Goal: Task Accomplishment & Management: Complete application form

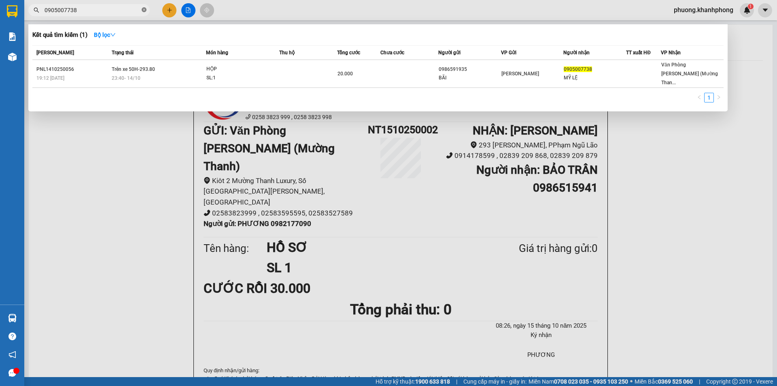
click at [144, 11] on icon "close-circle" at bounding box center [144, 9] width 5 height 5
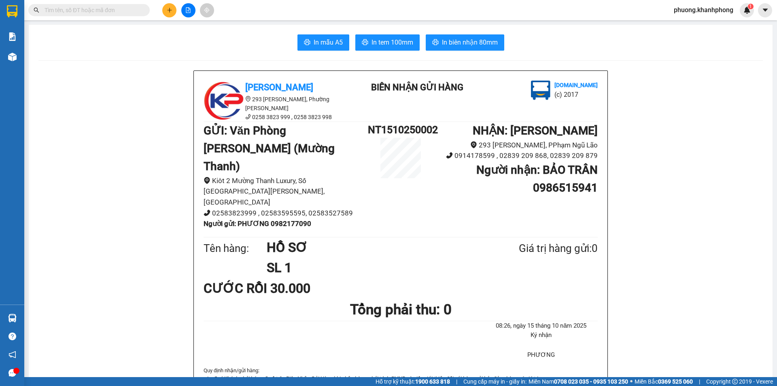
click at [136, 8] on input "text" at bounding box center [92, 10] width 95 height 9
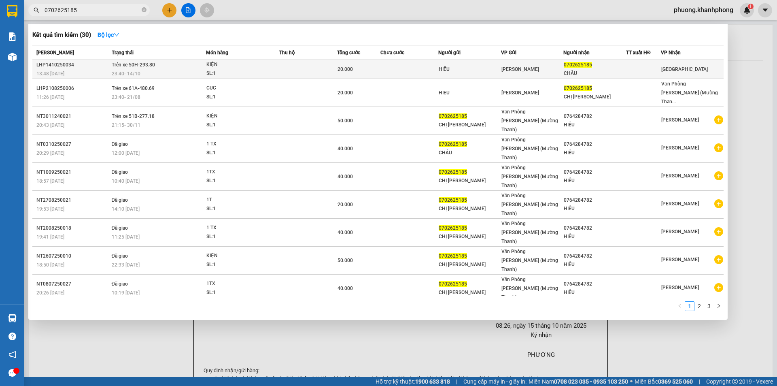
type input "0702625185"
click at [257, 66] on div "KIỆN" at bounding box center [236, 64] width 61 height 9
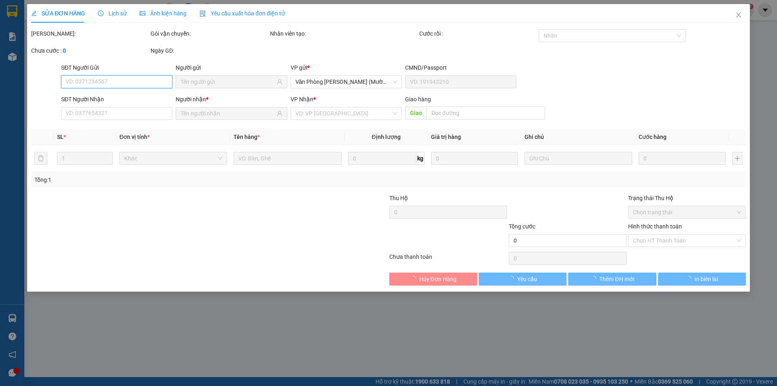
type input "HIẾU"
type input "0702625185"
type input "CHÂU"
type input "20.000"
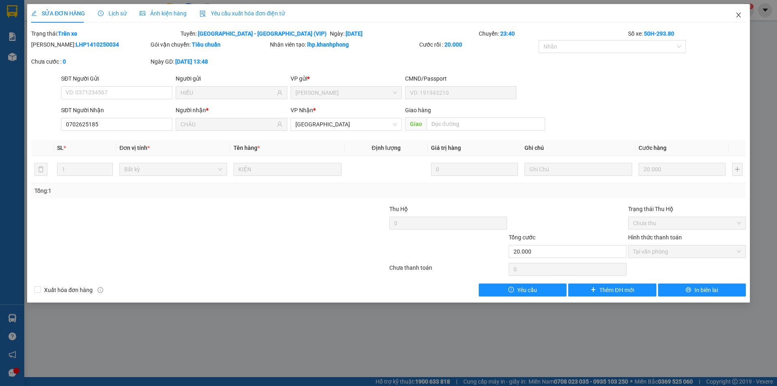
click at [740, 15] on icon "close" at bounding box center [738, 15] width 6 height 6
